Goal: Task Accomplishment & Management: Use online tool/utility

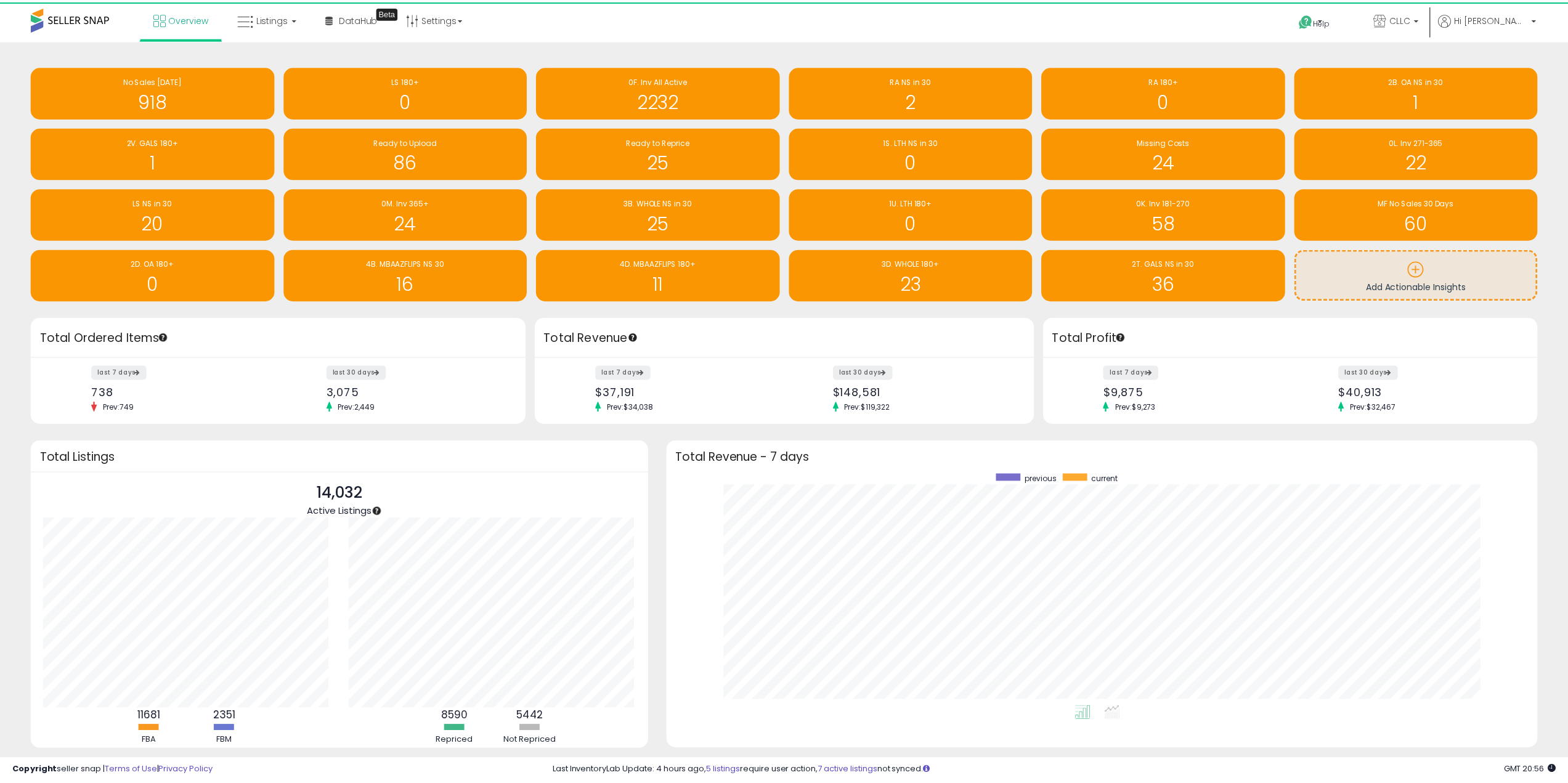
scroll to position [615953, 615376]
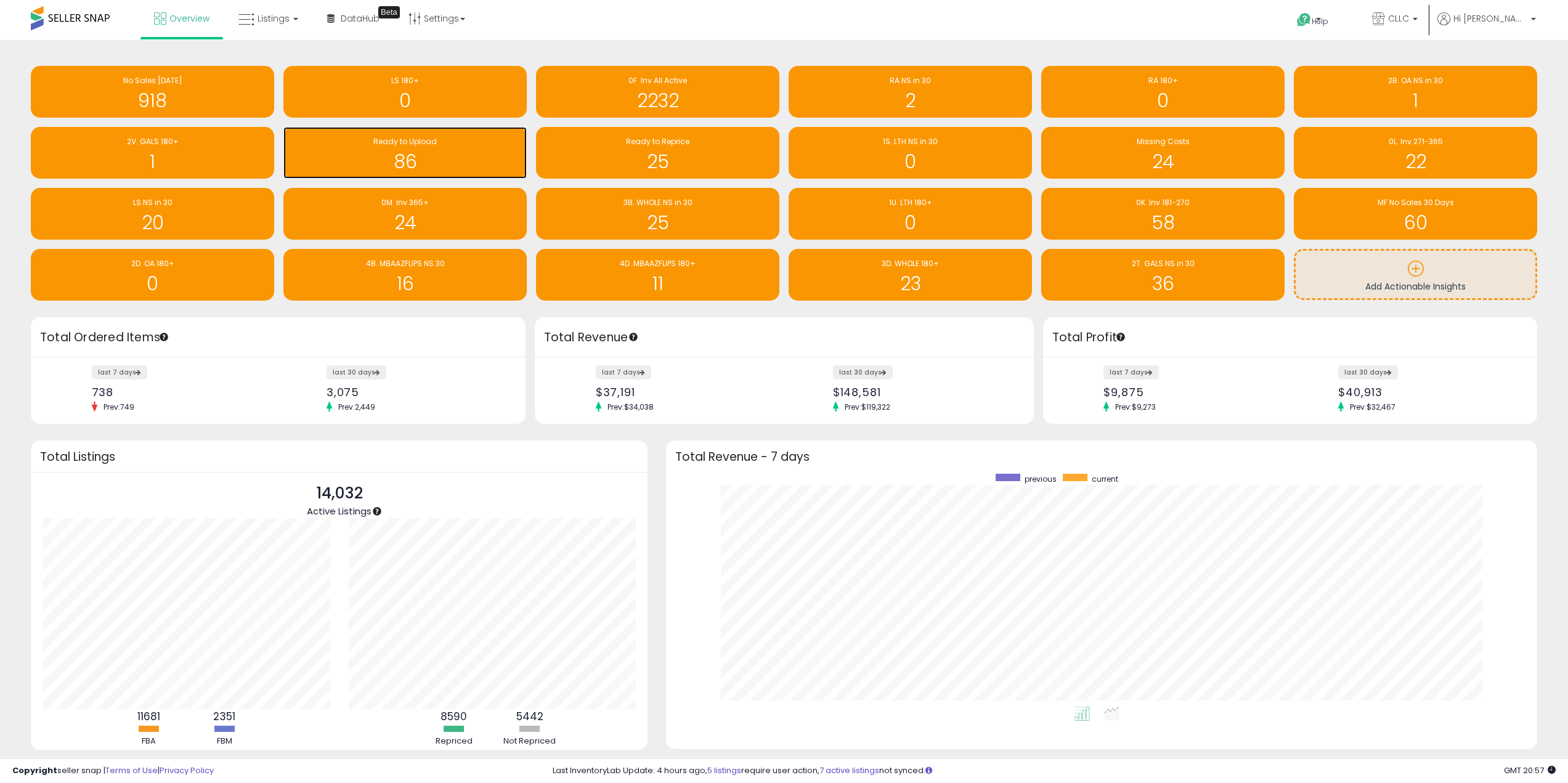
click at [451, 166] on h1 "86" at bounding box center [405, 162] width 231 height 20
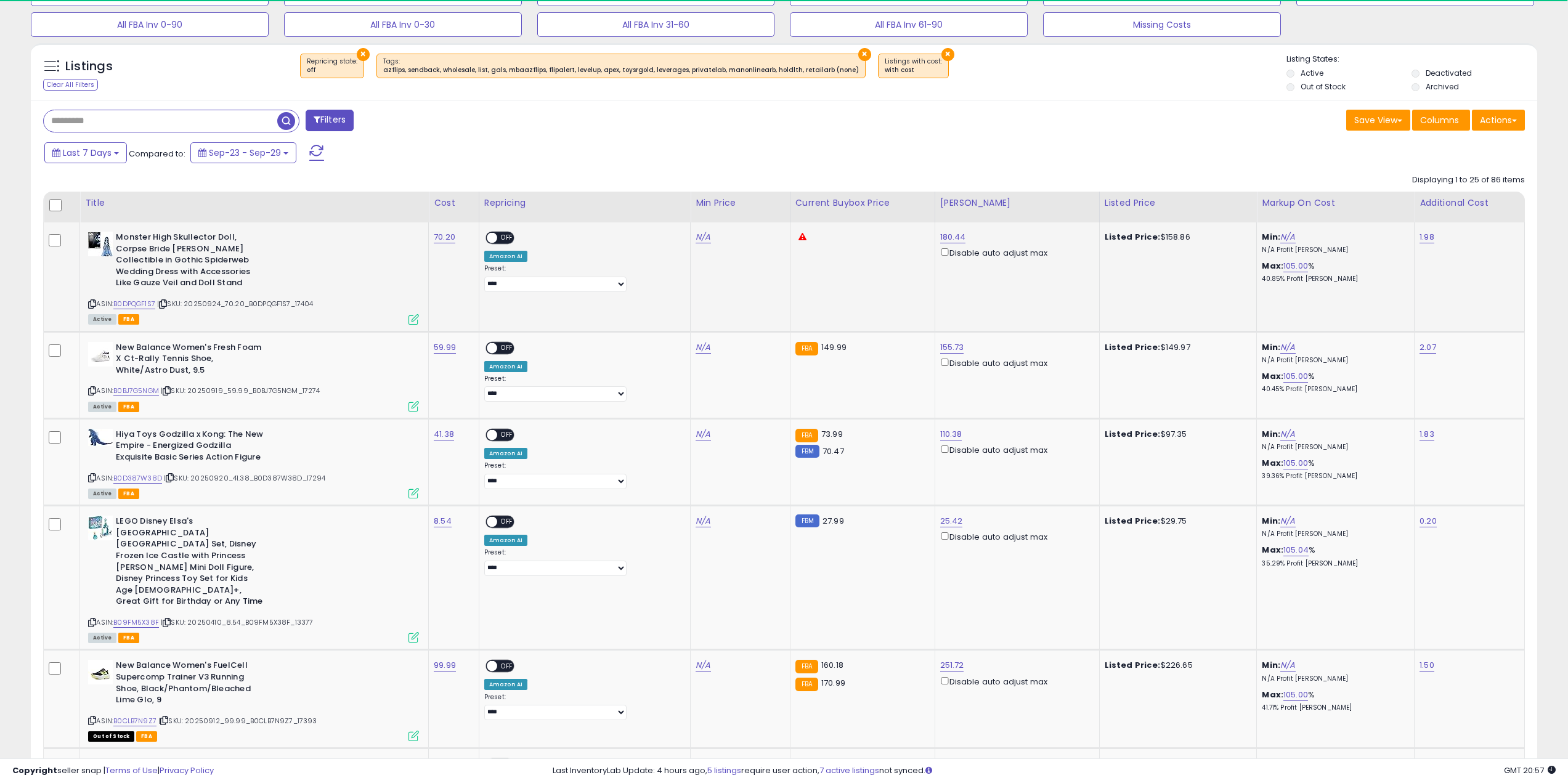
scroll to position [411, 0]
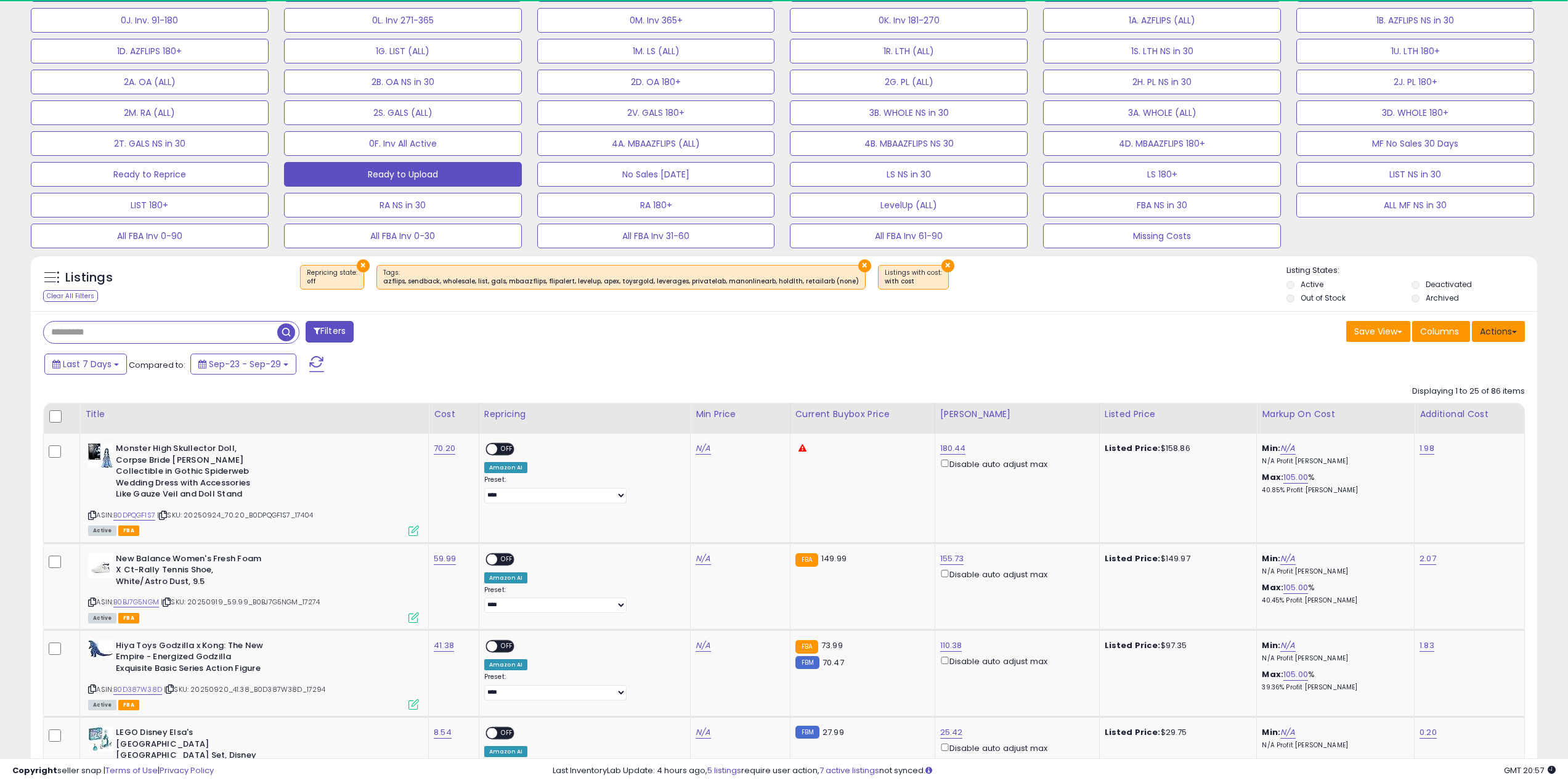
click at [1509, 335] on button "Actions" at bounding box center [1498, 331] width 53 height 21
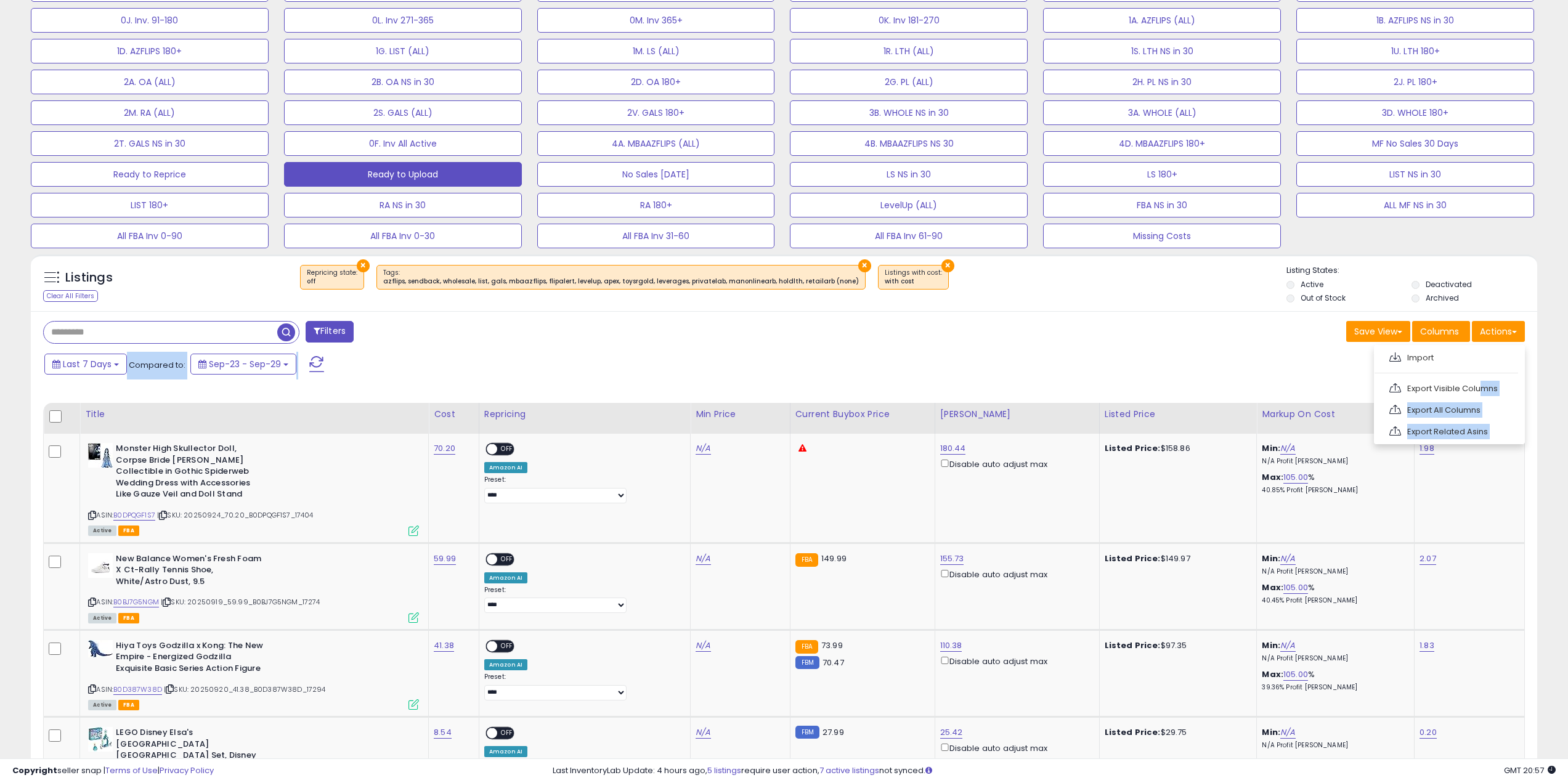
drag, startPoint x: 1478, startPoint y: 384, endPoint x: 1119, endPoint y: 361, distance: 359.7
click at [1126, 212] on button "FBA NS in 30" at bounding box center [1162, 205] width 238 height 25
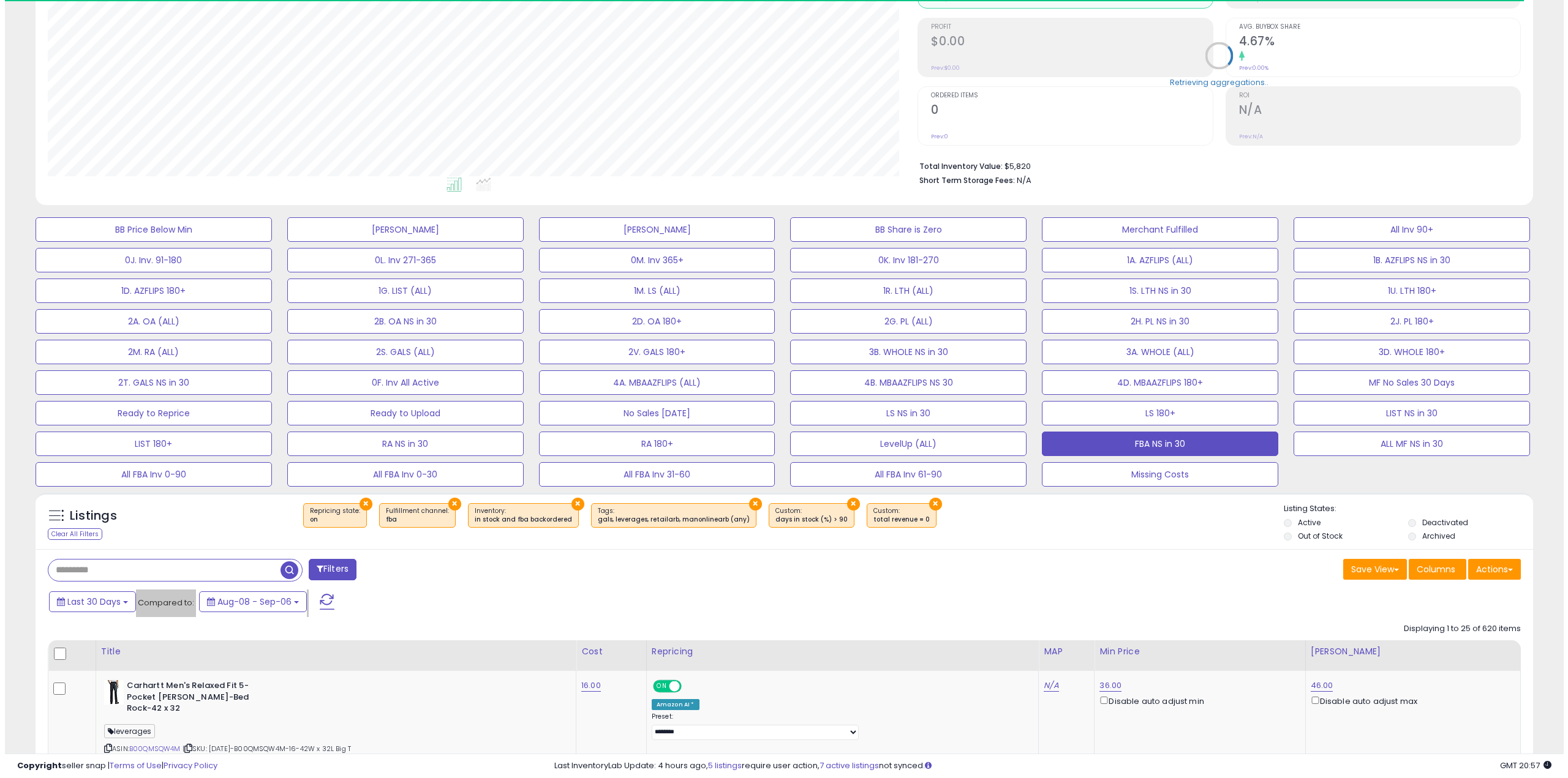
scroll to position [251, 870]
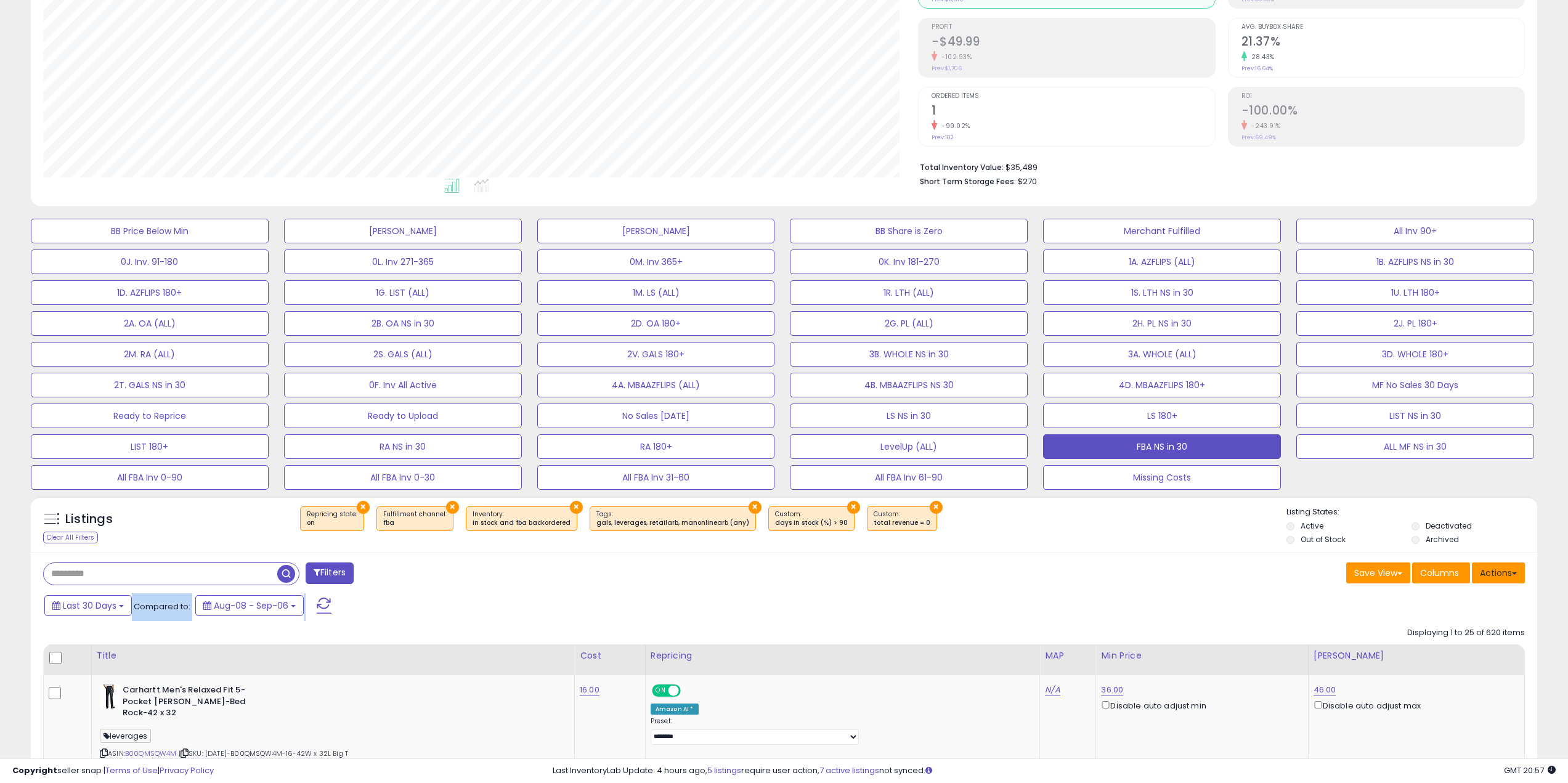
click at [1511, 578] on button "Actions" at bounding box center [1498, 573] width 53 height 21
click at [1463, 628] on link "Export Visible Columns" at bounding box center [1448, 630] width 135 height 19
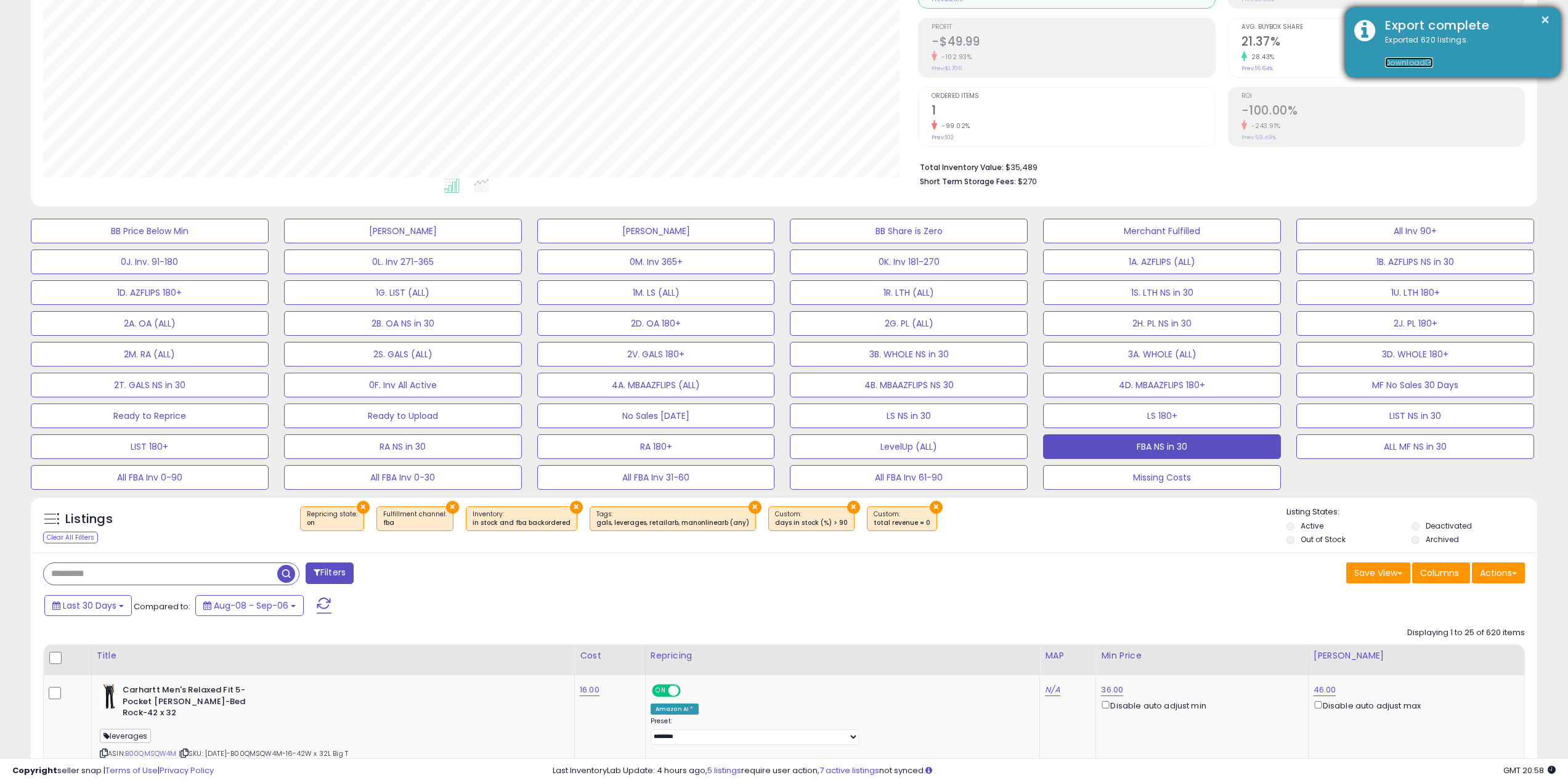
click at [1395, 62] on link "Download" at bounding box center [1409, 62] width 48 height 10
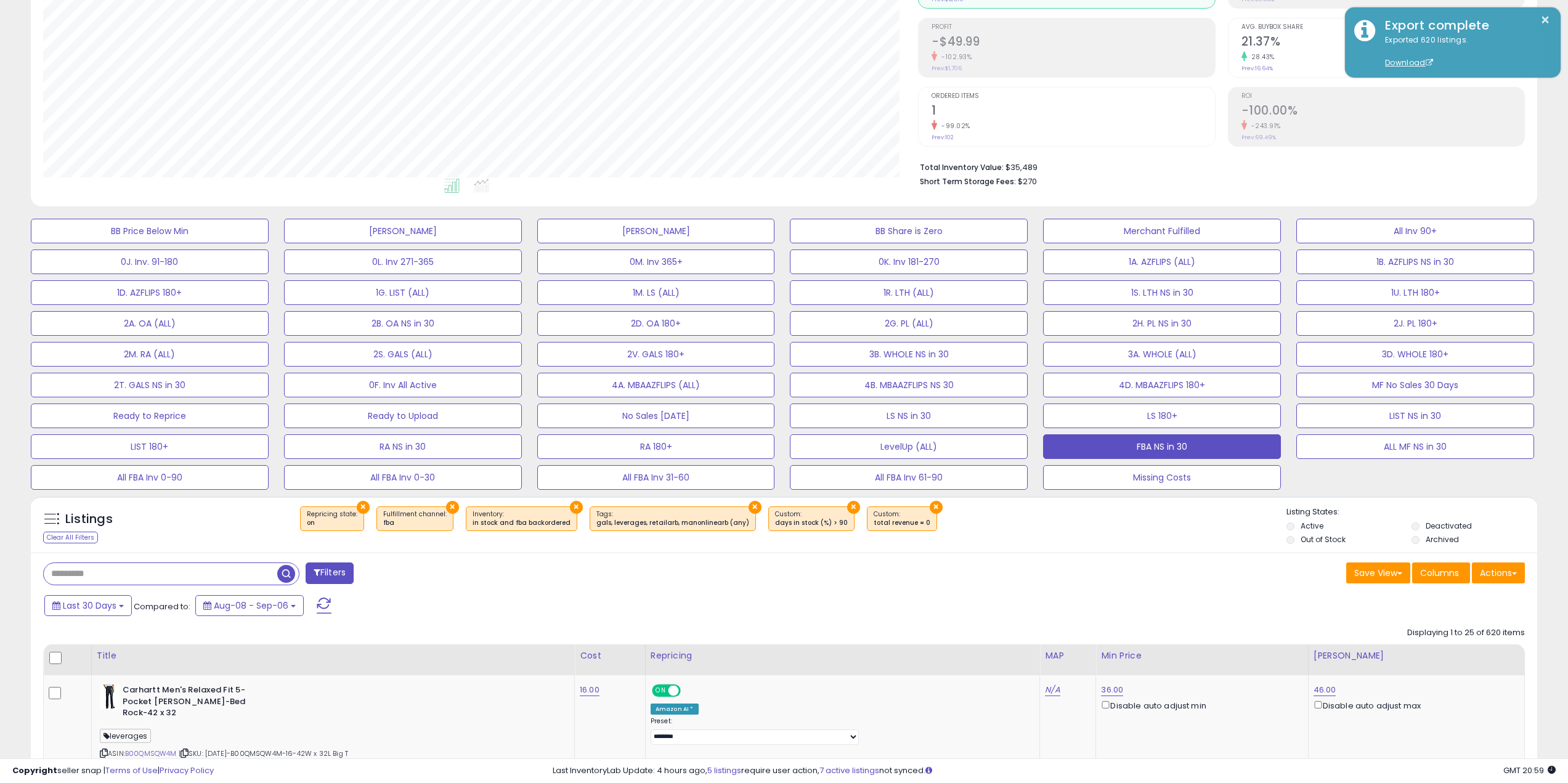
click at [1224, 566] on div "Save View Save As New View Columns Actions [GEOGRAPHIC_DATA]" at bounding box center [1160, 575] width 751 height 24
click at [1503, 577] on button "Actions" at bounding box center [1498, 573] width 53 height 21
click at [1468, 598] on link "Import" at bounding box center [1448, 599] width 135 height 19
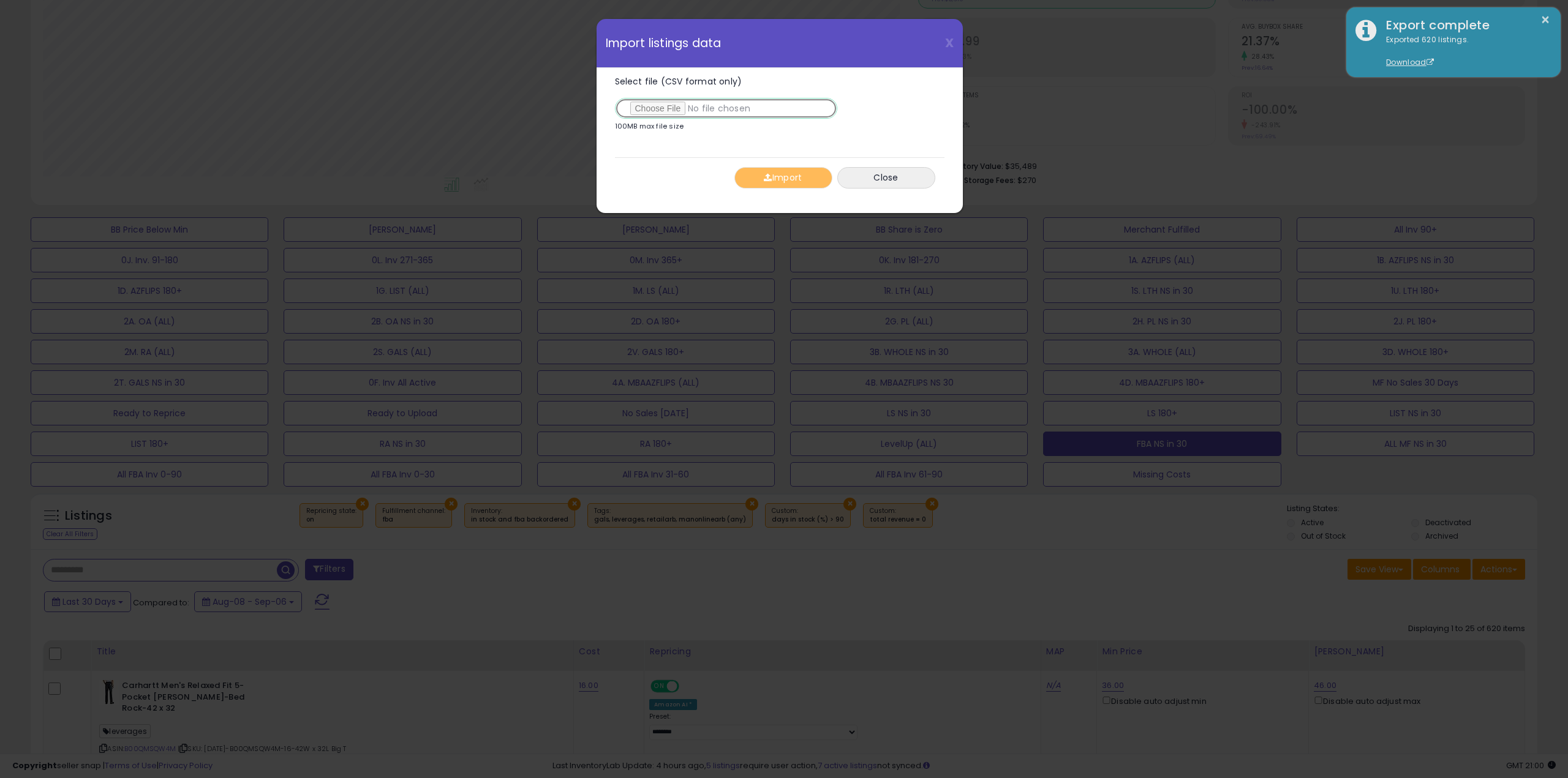
click at [655, 110] on input "Select file (CSV format only)" at bounding box center [726, 108] width 222 height 21
click at [789, 185] on button "Import" at bounding box center [783, 178] width 98 height 21
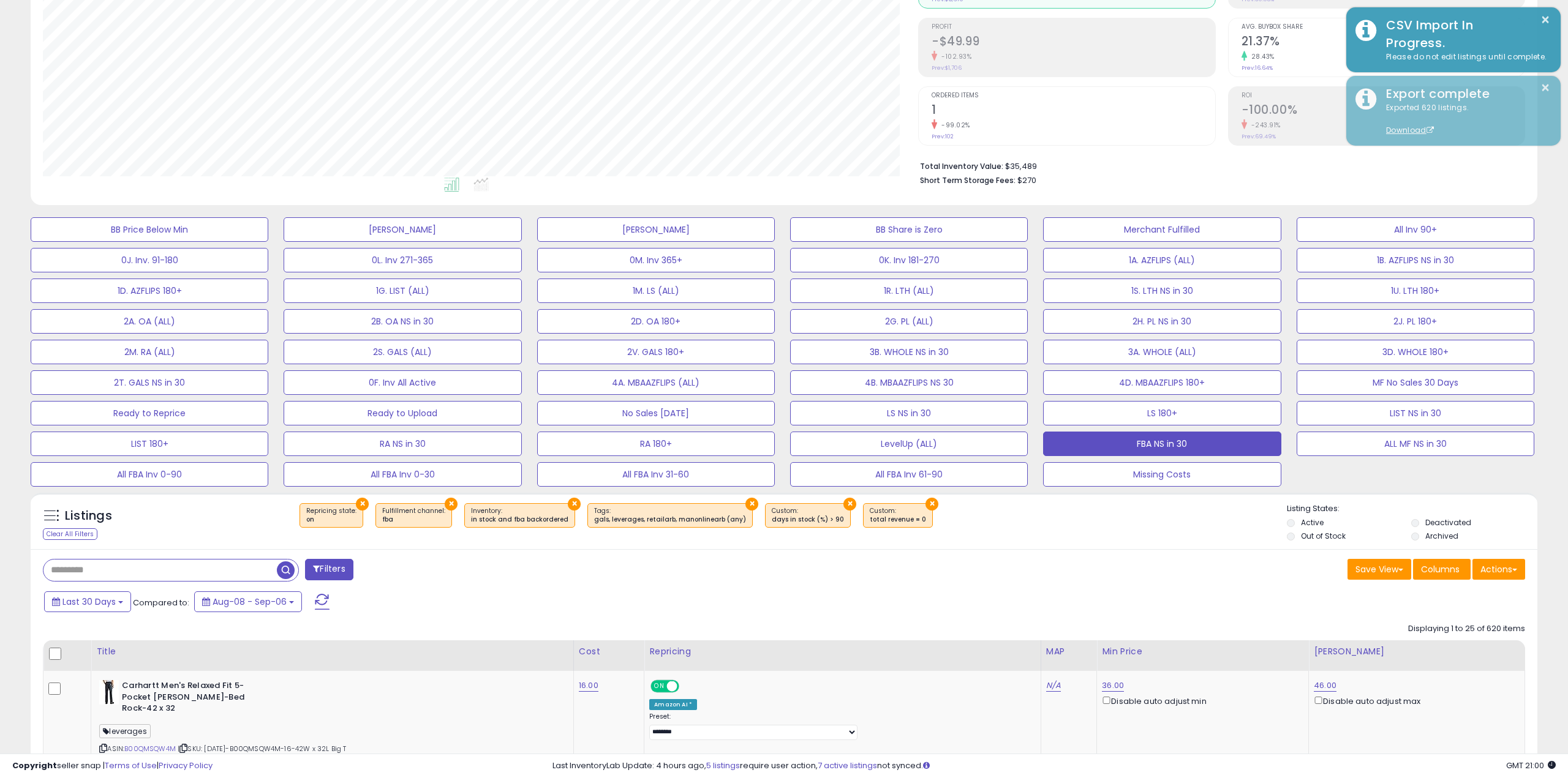
scroll to position [612000, 611632]
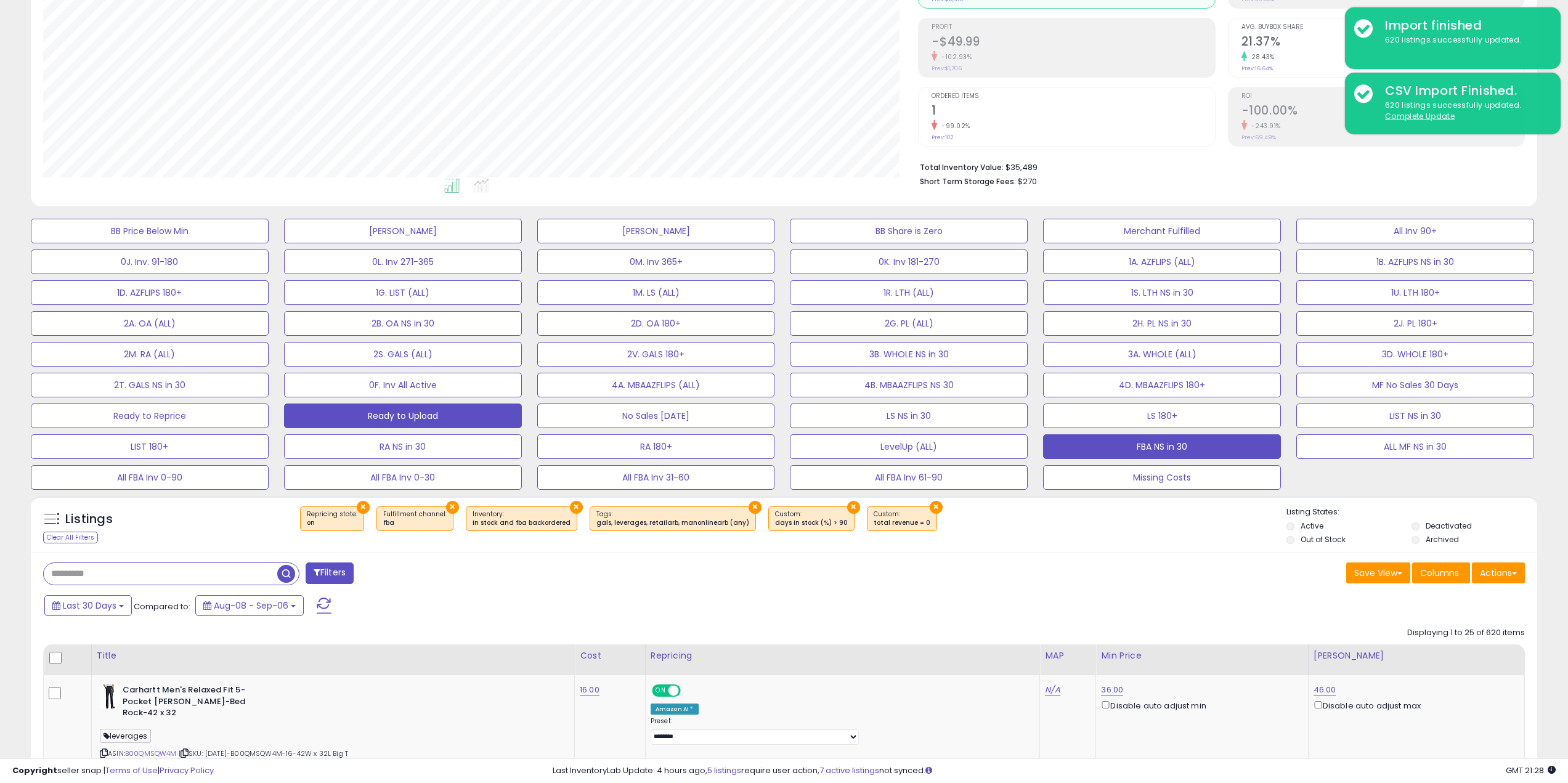
click at [403, 422] on button "Ready to Upload" at bounding box center [403, 416] width 238 height 25
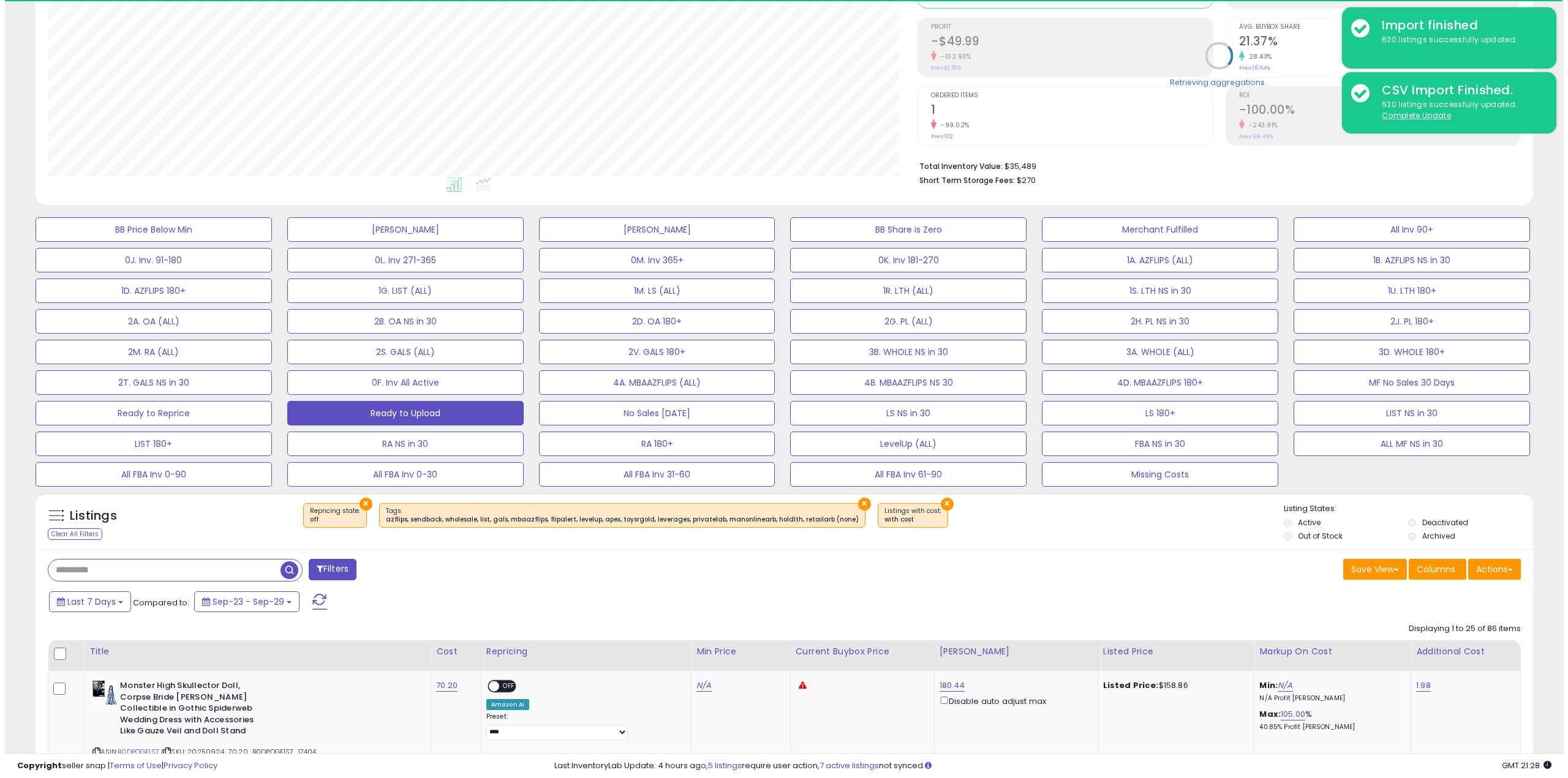
scroll to position [251, 870]
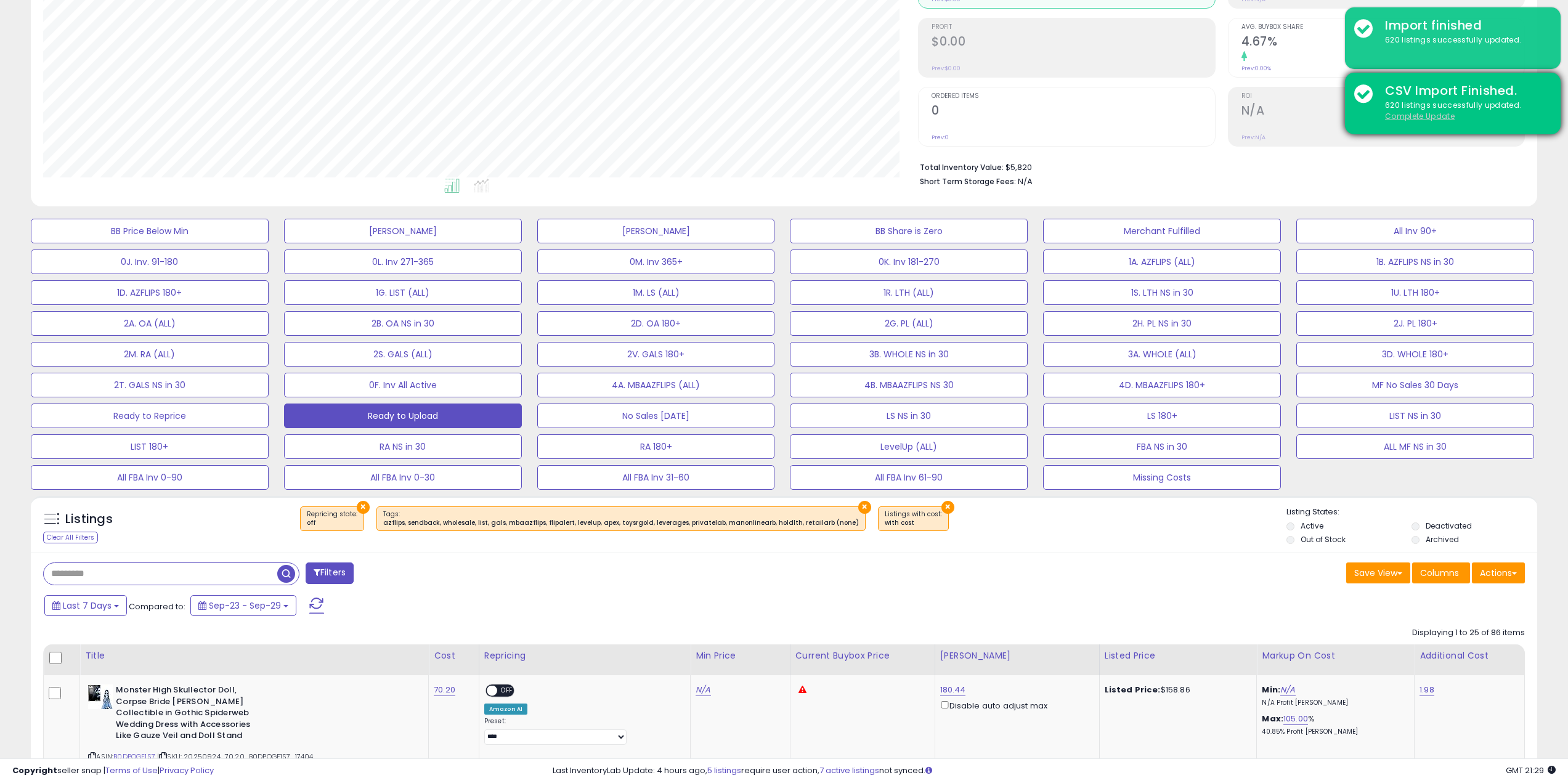
click at [1388, 118] on u "Complete Update" at bounding box center [1420, 116] width 70 height 10
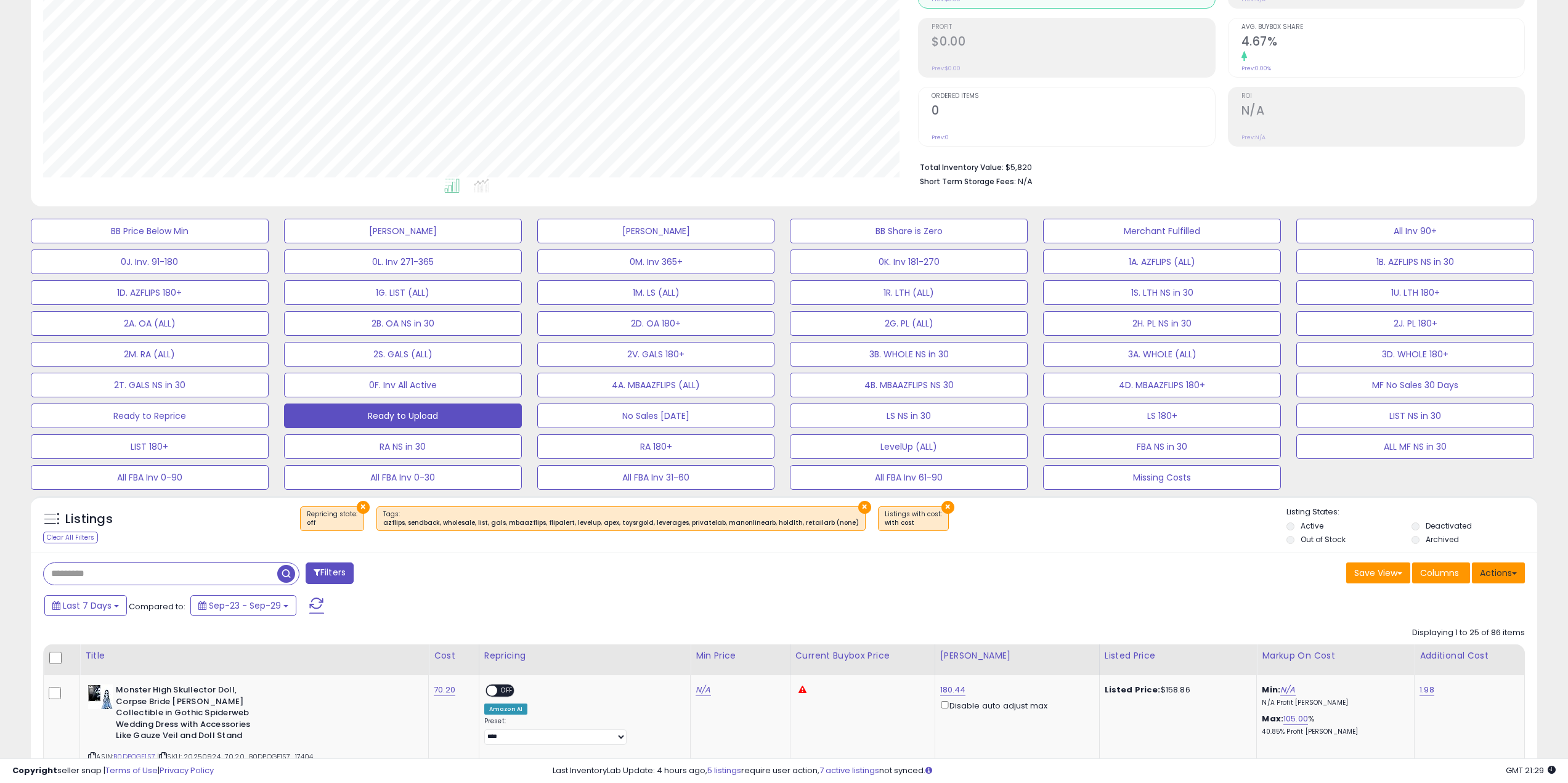
click at [1494, 570] on button "Actions" at bounding box center [1498, 573] width 53 height 21
click at [1458, 626] on link "Export Visible Columns" at bounding box center [1448, 630] width 135 height 19
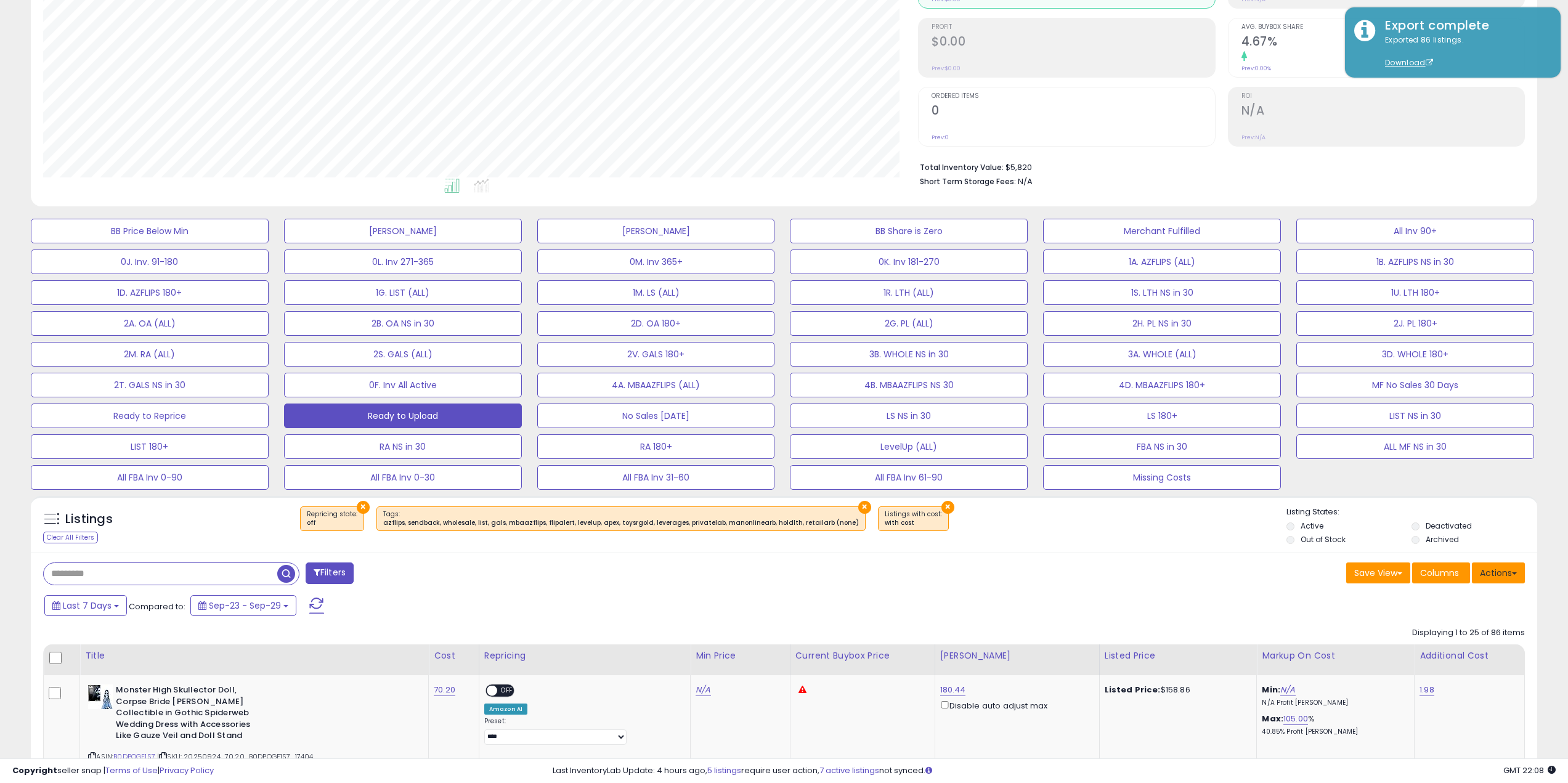
click at [1511, 577] on button "Actions" at bounding box center [1498, 573] width 53 height 21
click at [1442, 603] on link "Import" at bounding box center [1448, 599] width 135 height 19
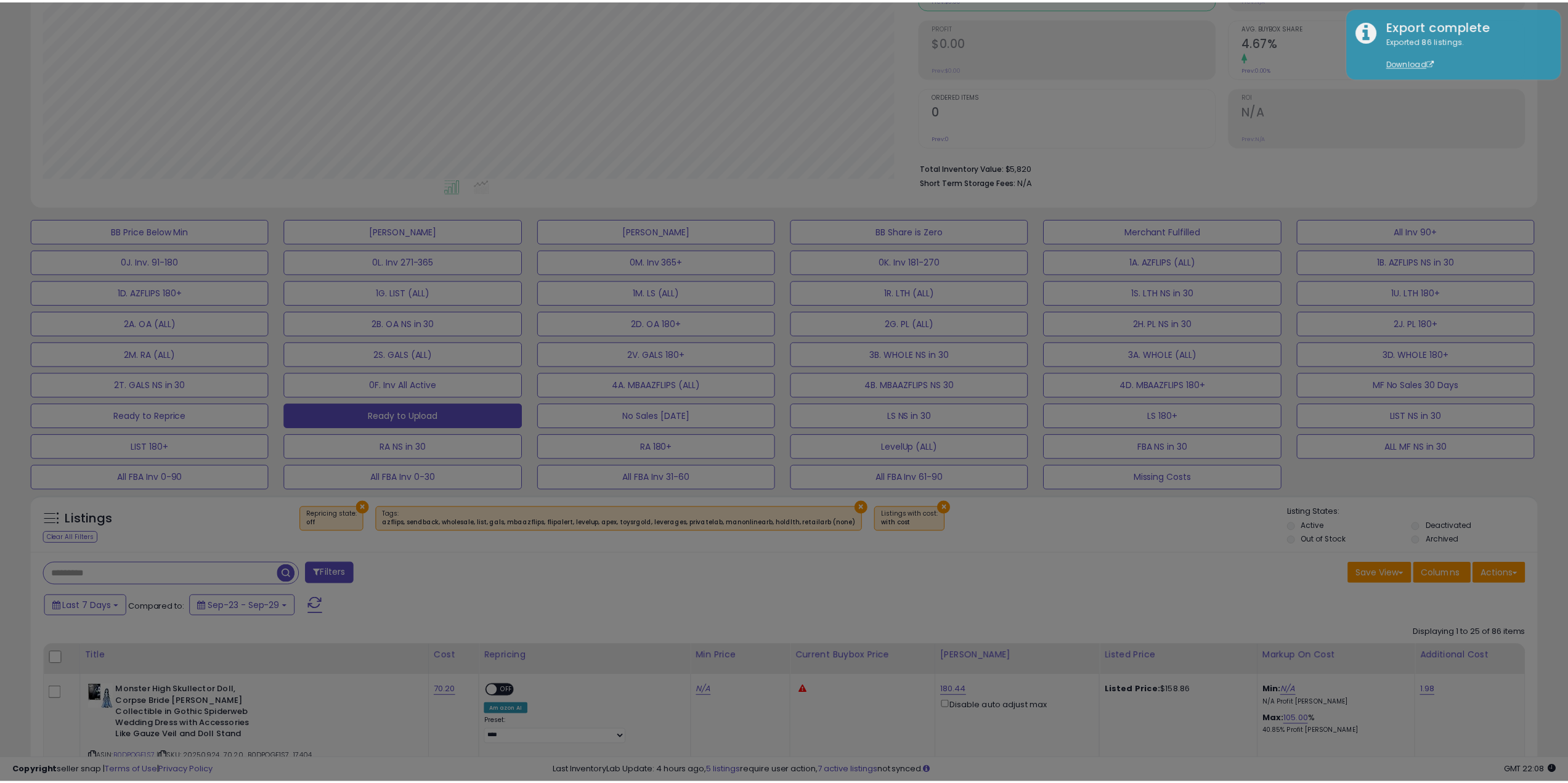
scroll to position [253, 881]
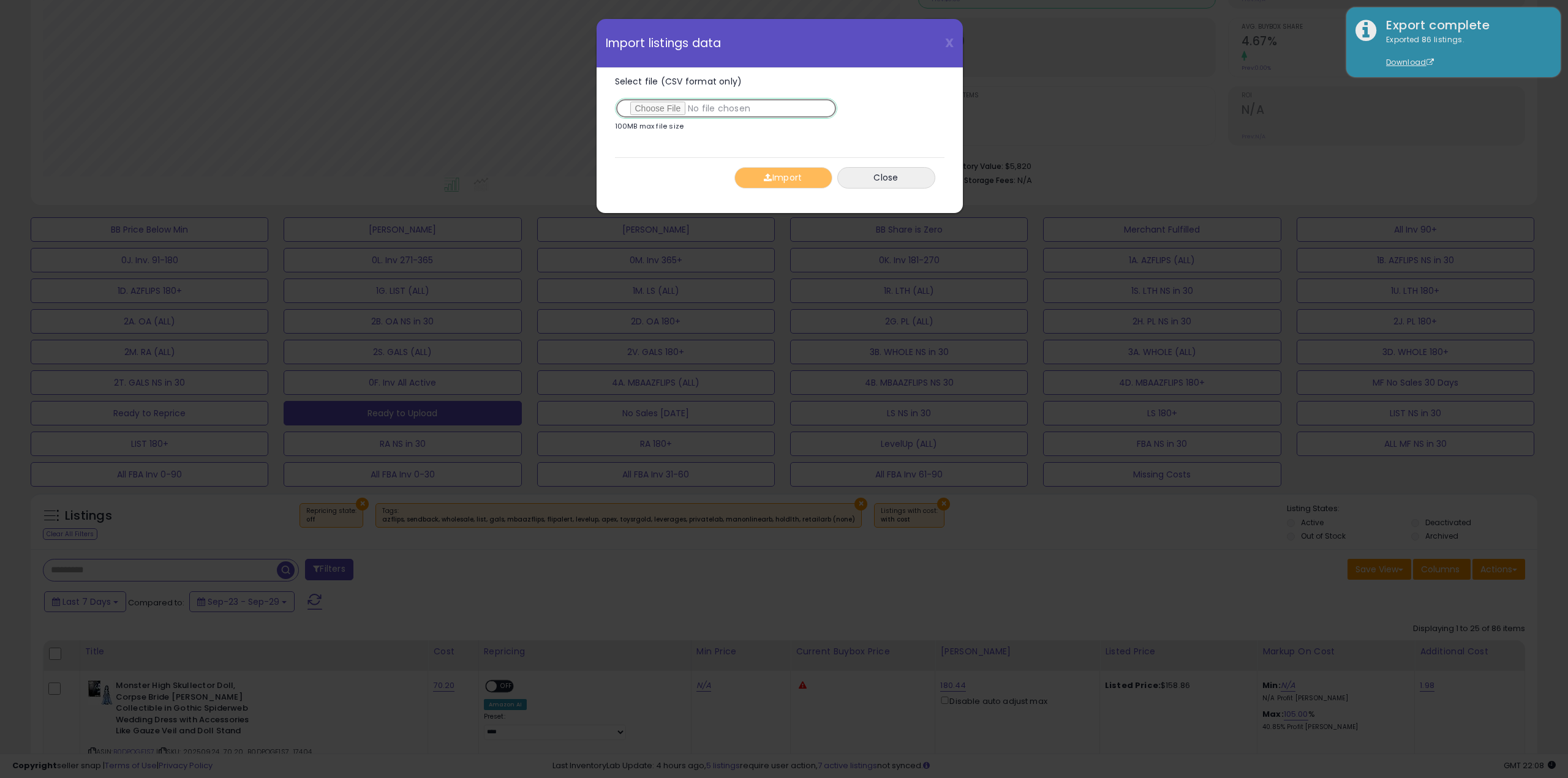
click at [658, 111] on input "Select file (CSV format only)" at bounding box center [726, 108] width 222 height 21
type input "**********"
click at [806, 184] on button "Import" at bounding box center [783, 178] width 98 height 21
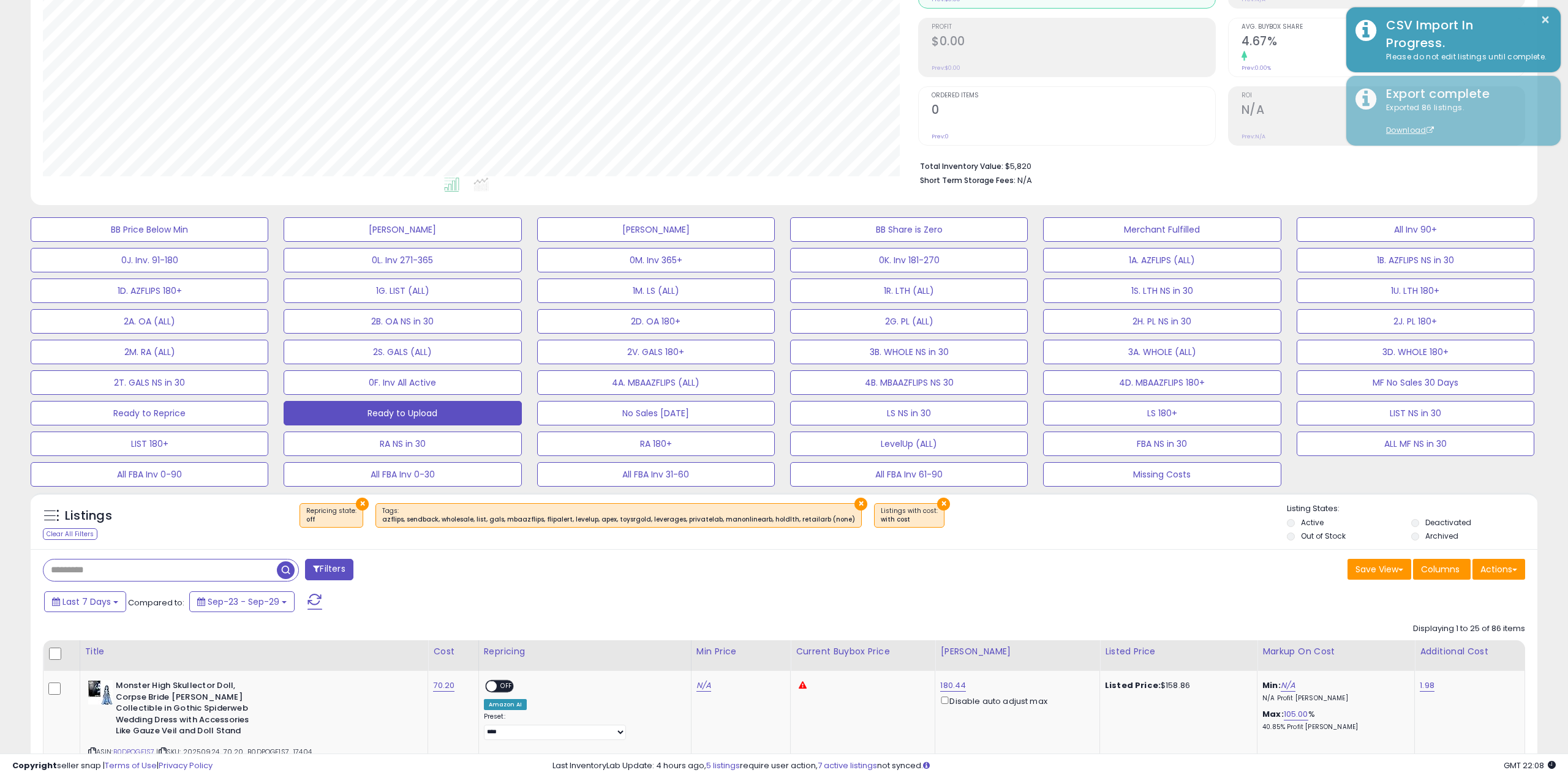
scroll to position [612000, 611632]
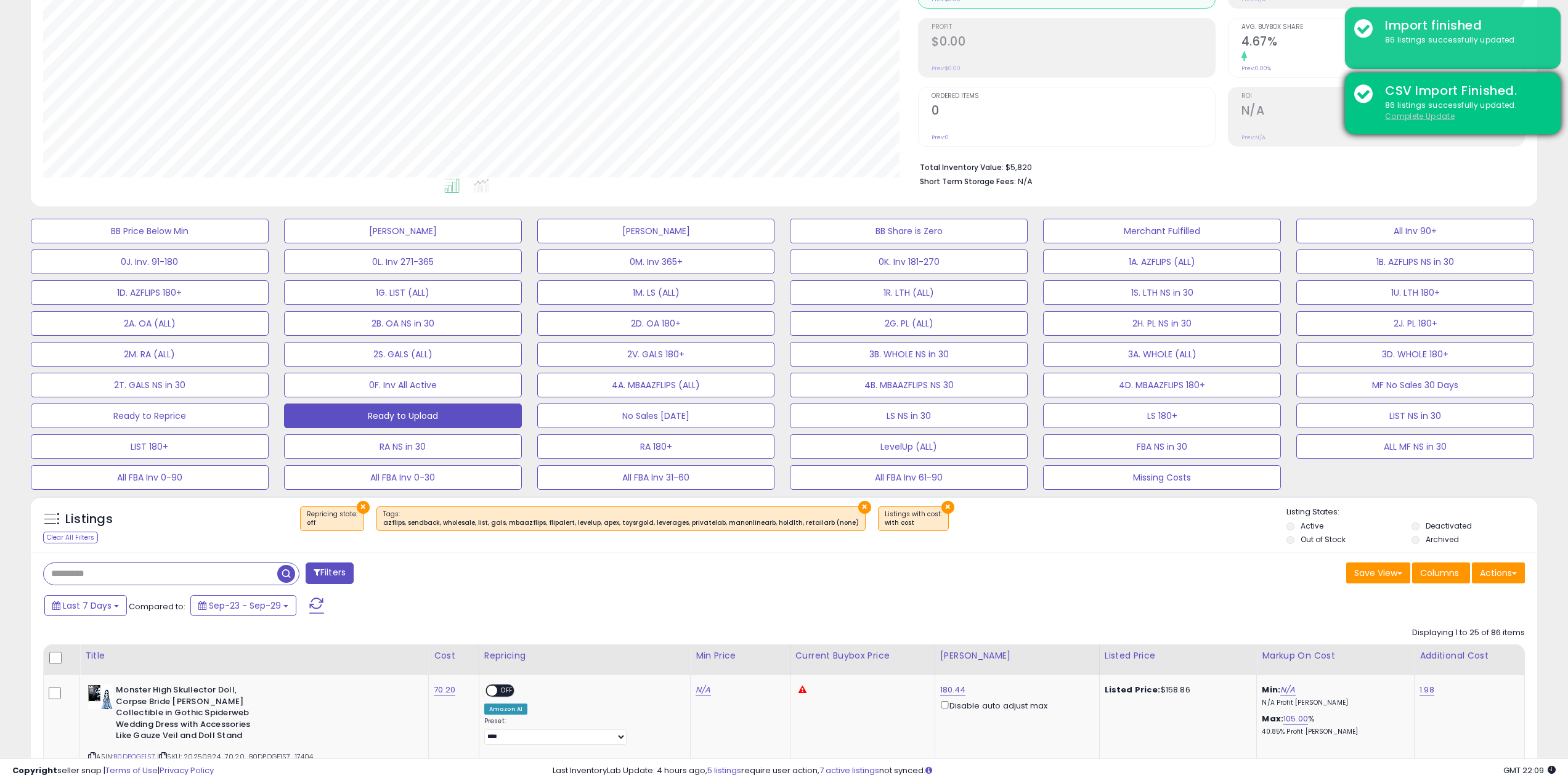
click at [1405, 115] on u "Complete Update" at bounding box center [1420, 116] width 70 height 10
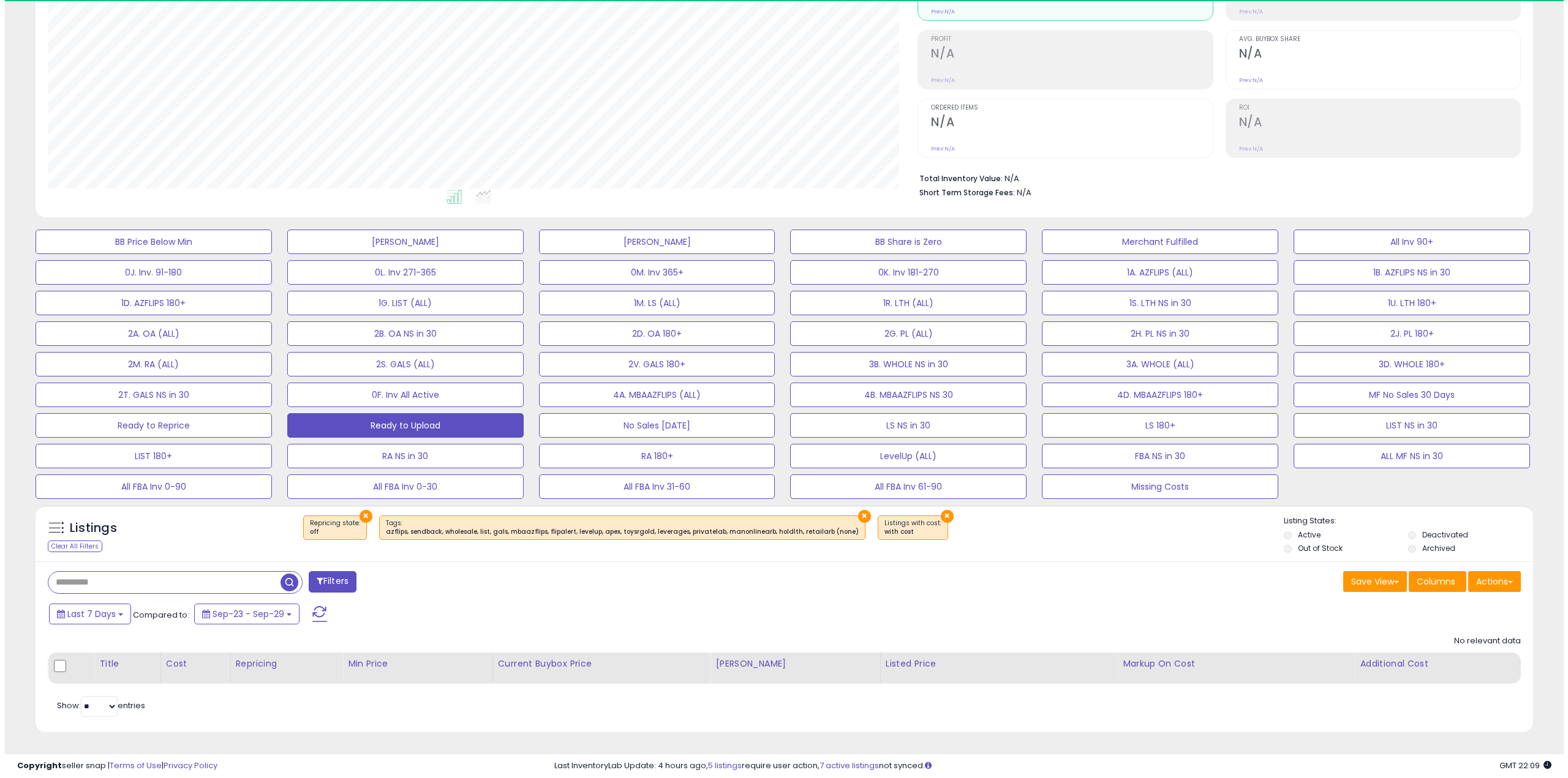
scroll to position [251, 870]
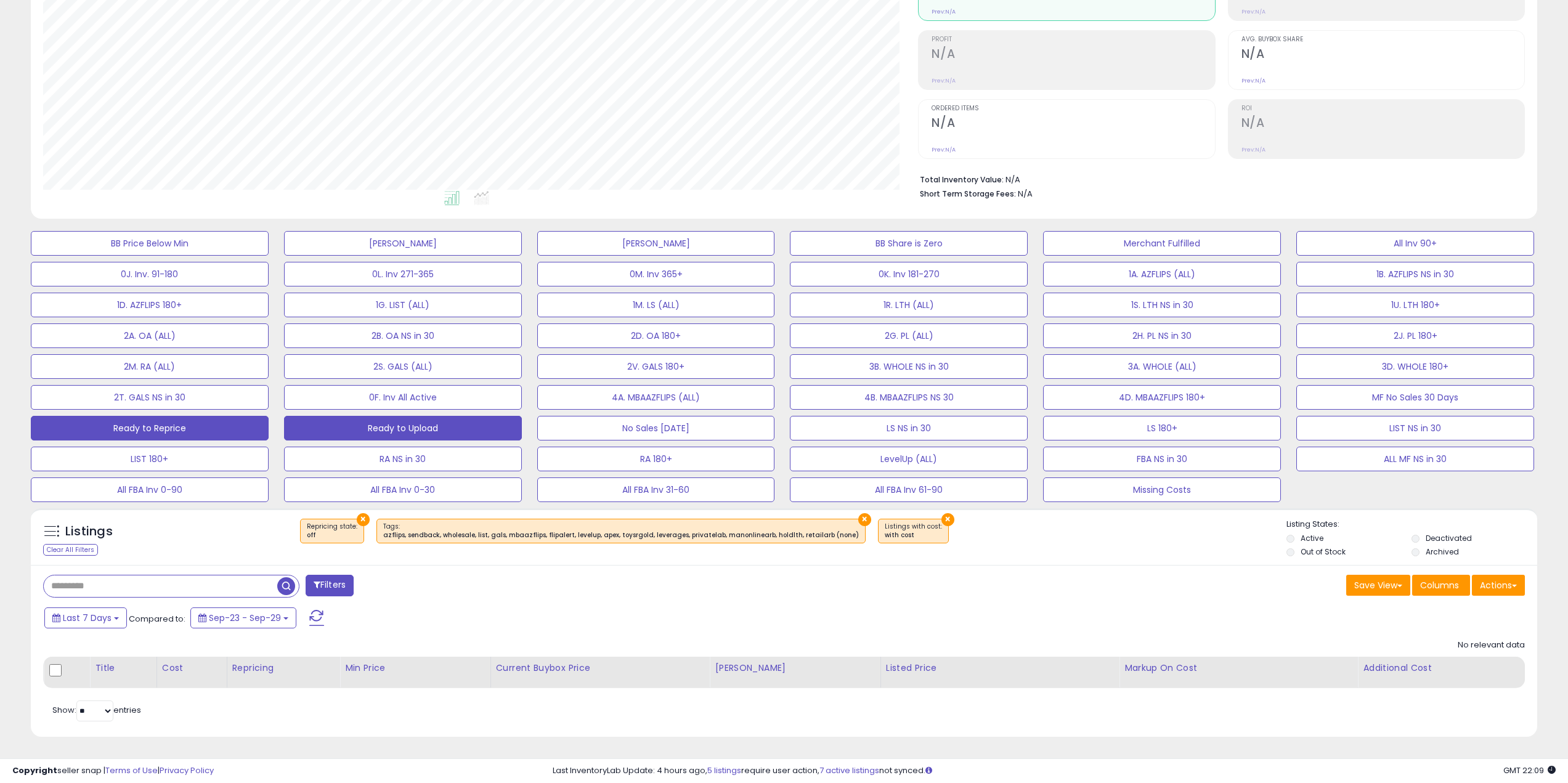
click at [226, 425] on button "Ready to Reprice" at bounding box center [150, 428] width 238 height 25
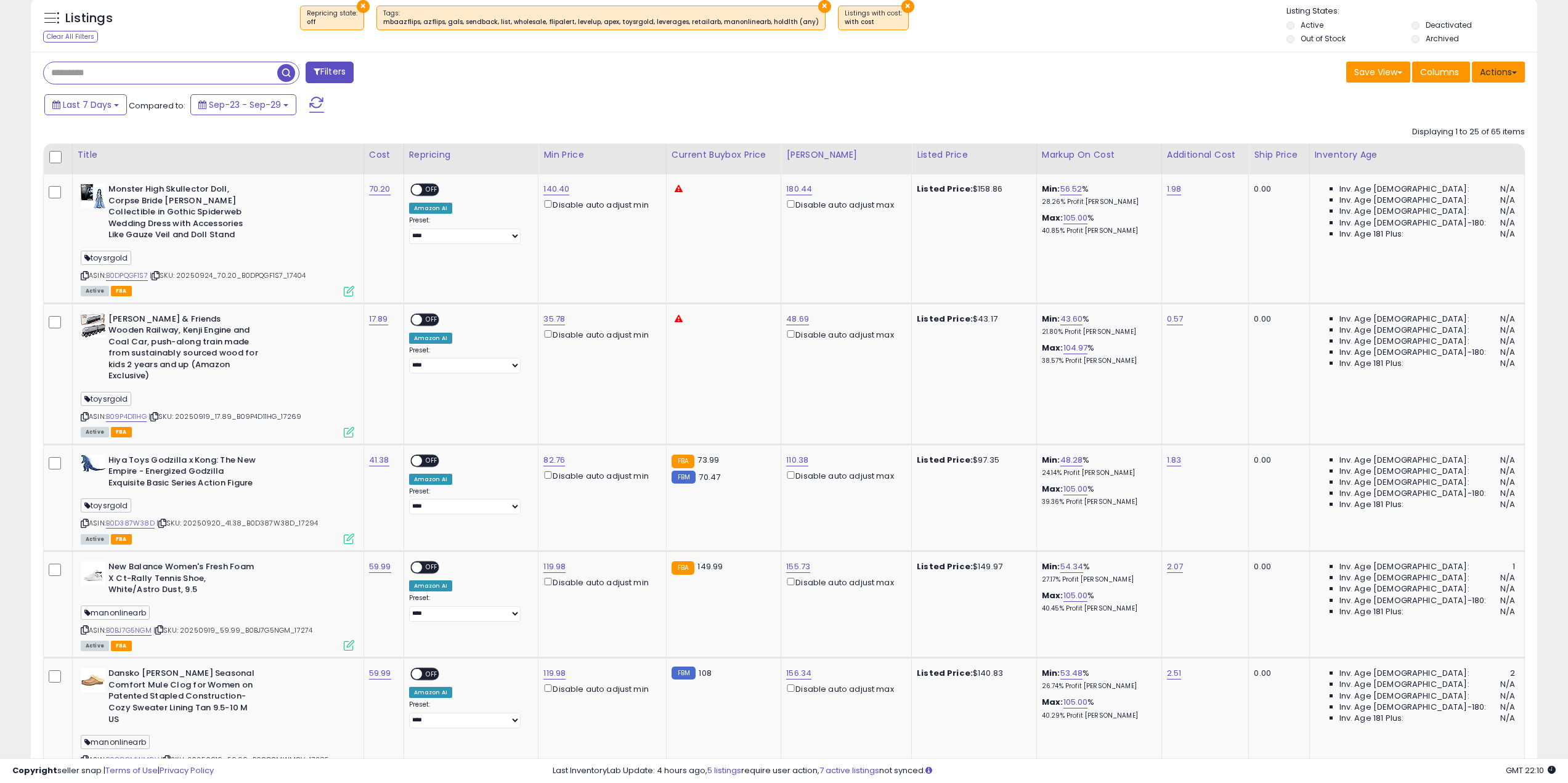
click at [1492, 73] on button "Actions" at bounding box center [1498, 72] width 53 height 21
click at [1484, 131] on link "Export Visible Columns" at bounding box center [1448, 129] width 135 height 19
